Goal: Task Accomplishment & Management: Use online tool/utility

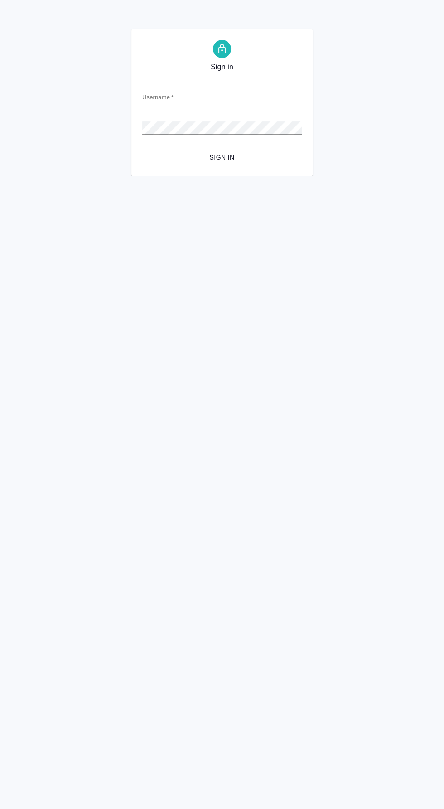
click at [278, 97] on input "Username   *" at bounding box center [222, 97] width 160 height 13
type input "t.chernyayeva@awatera.com"
click at [142, 149] on button "Sign in" at bounding box center [222, 157] width 160 height 17
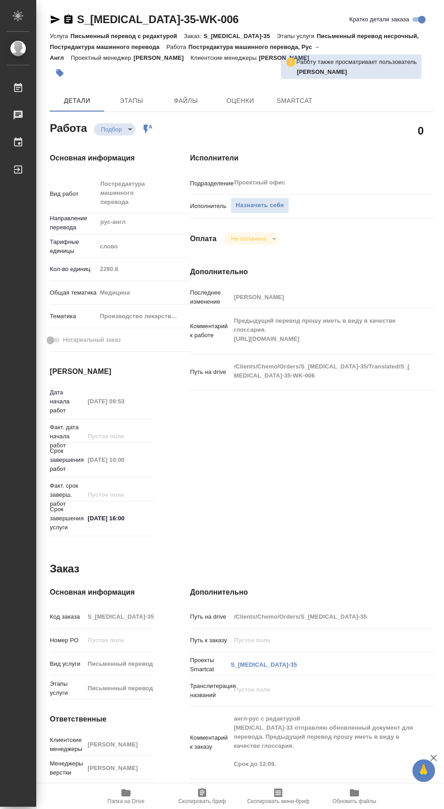
type textarea "x"
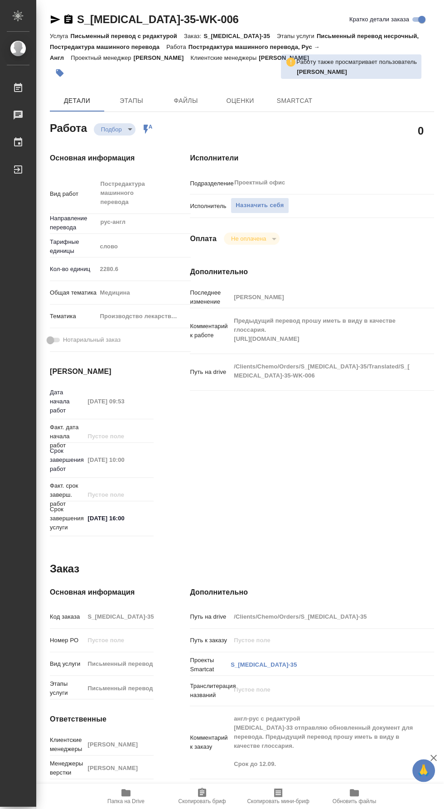
type textarea "x"
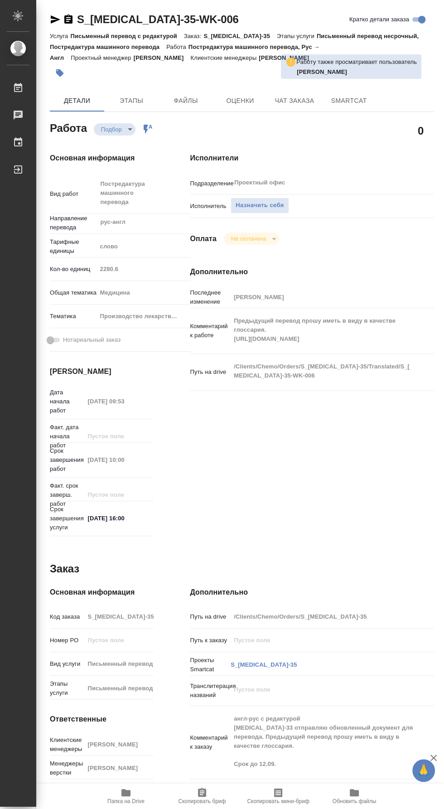
type textarea "x"
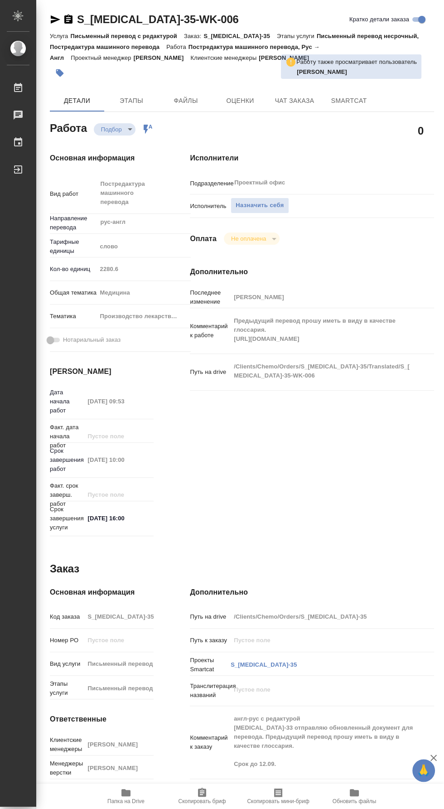
type textarea "x"
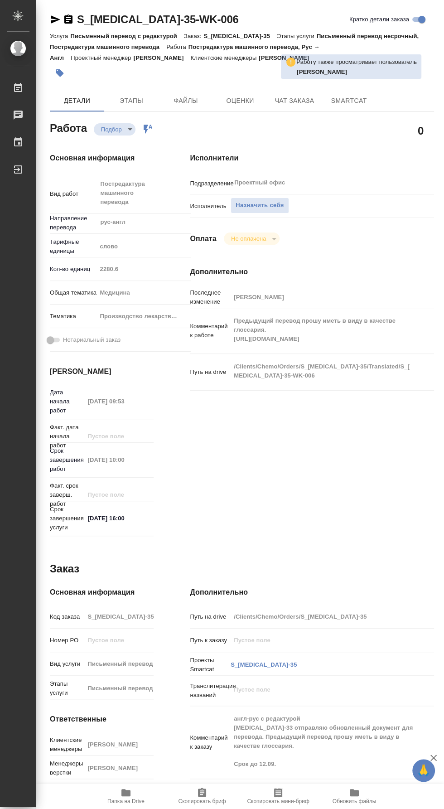
type textarea "x"
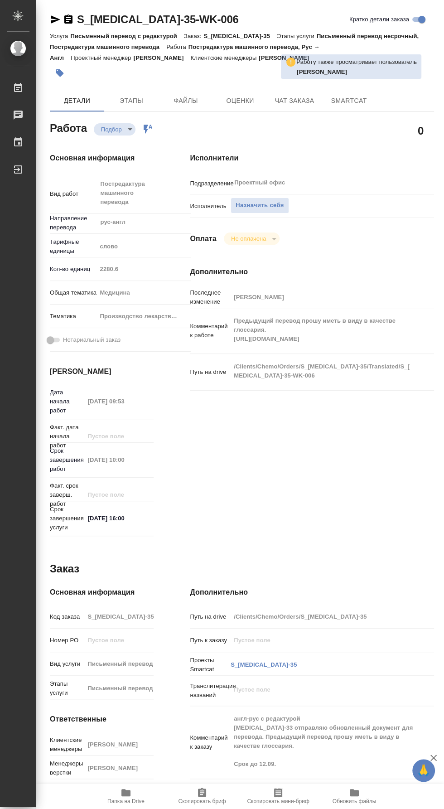
type textarea "x"
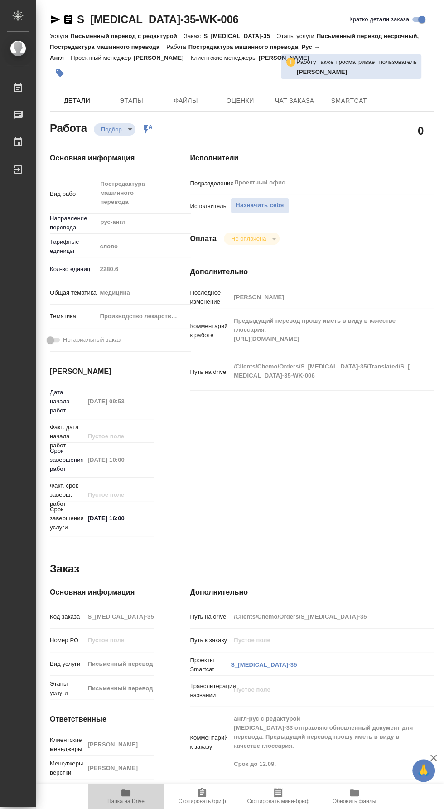
click at [139, 804] on span "Папка на Drive" at bounding box center [125, 795] width 65 height 17
